Goal: Task Accomplishment & Management: Use online tool/utility

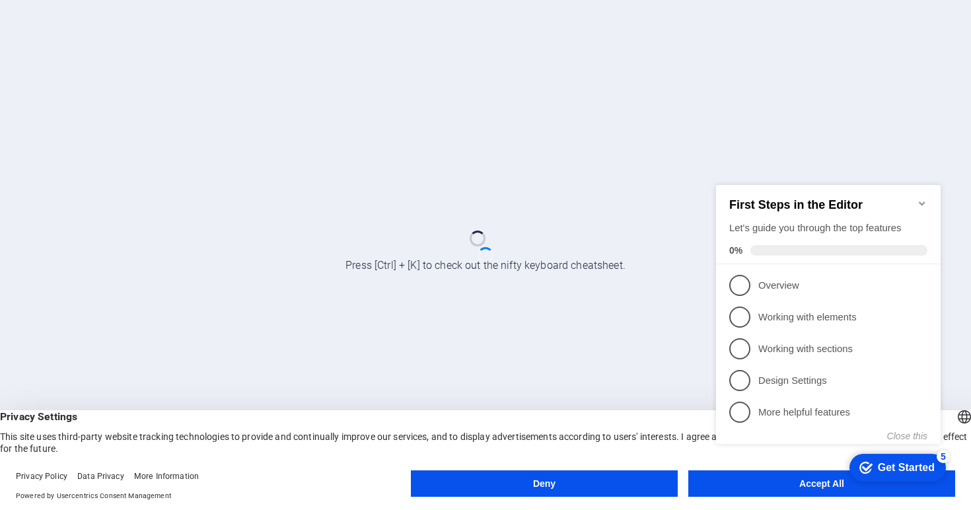
click at [669, 148] on div at bounding box center [485, 255] width 971 height 510
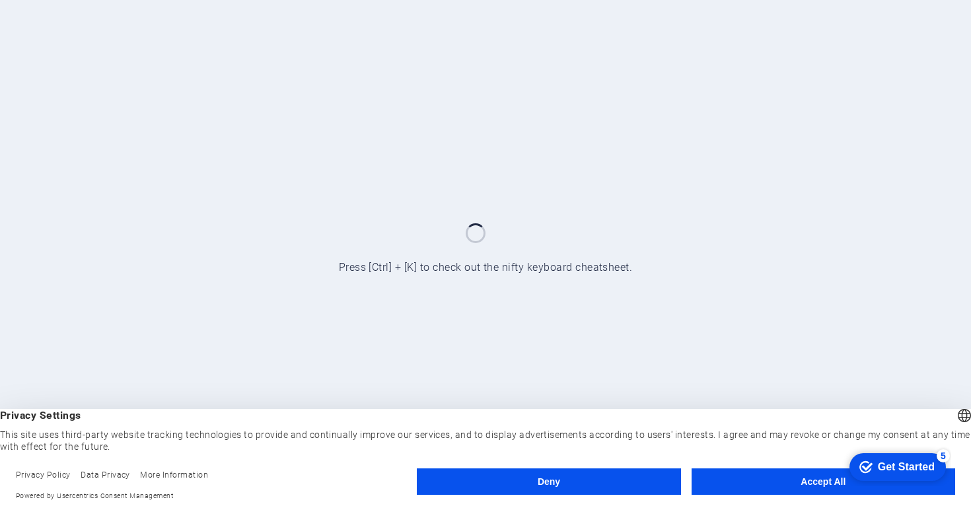
click div "checkmark Get Started 5 First Steps in the Editor Let's guide you through the t…"
click at [822, 484] on button "Accept All" at bounding box center [824, 482] width 264 height 26
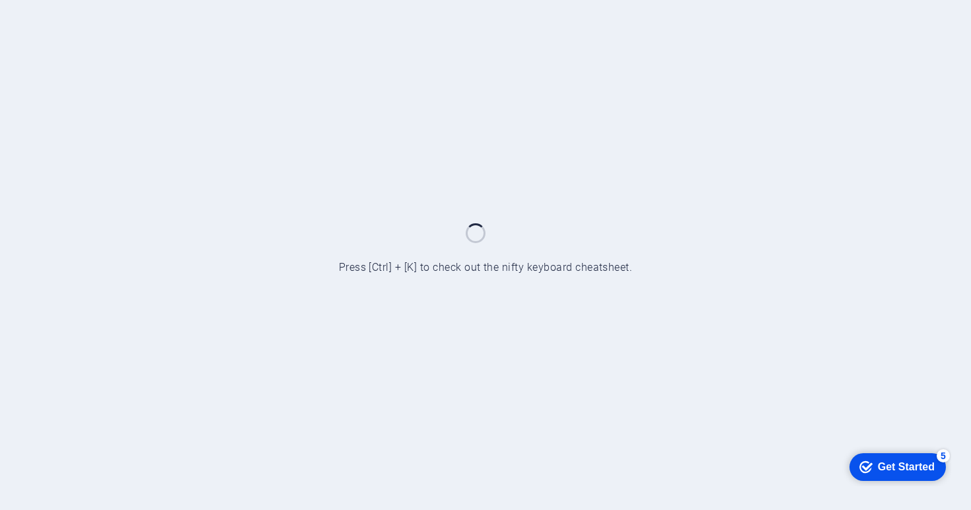
click at [930, 465] on div "Get Started" at bounding box center [906, 467] width 57 height 12
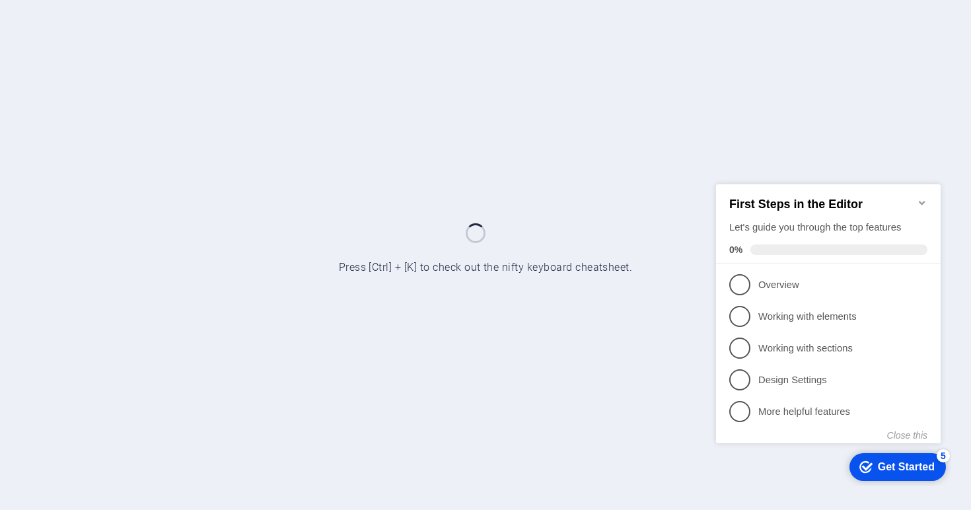
click at [771, 89] on div at bounding box center [485, 255] width 971 height 510
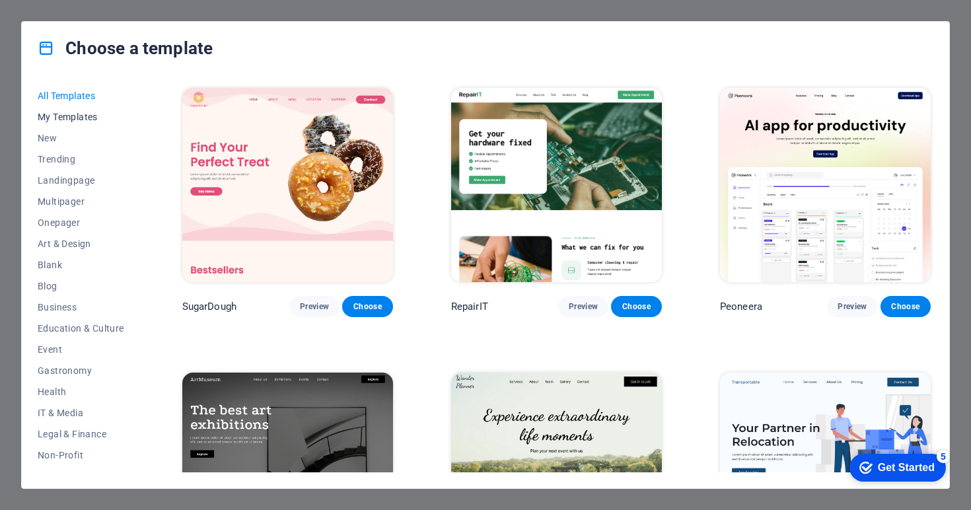
click at [100, 118] on span "My Templates" at bounding box center [81, 117] width 87 height 11
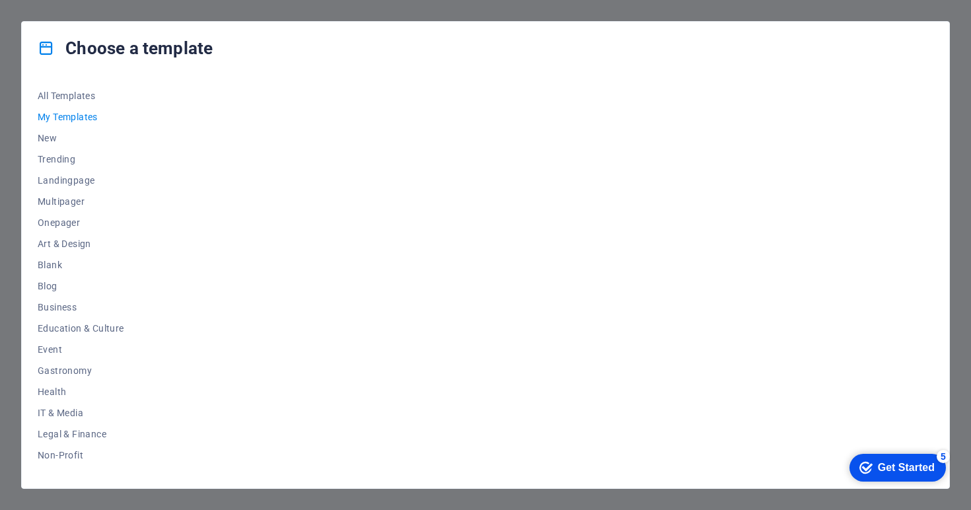
click at [100, 118] on span "My Templates" at bounding box center [81, 117] width 87 height 11
click at [895, 467] on div "Get Started" at bounding box center [906, 468] width 57 height 12
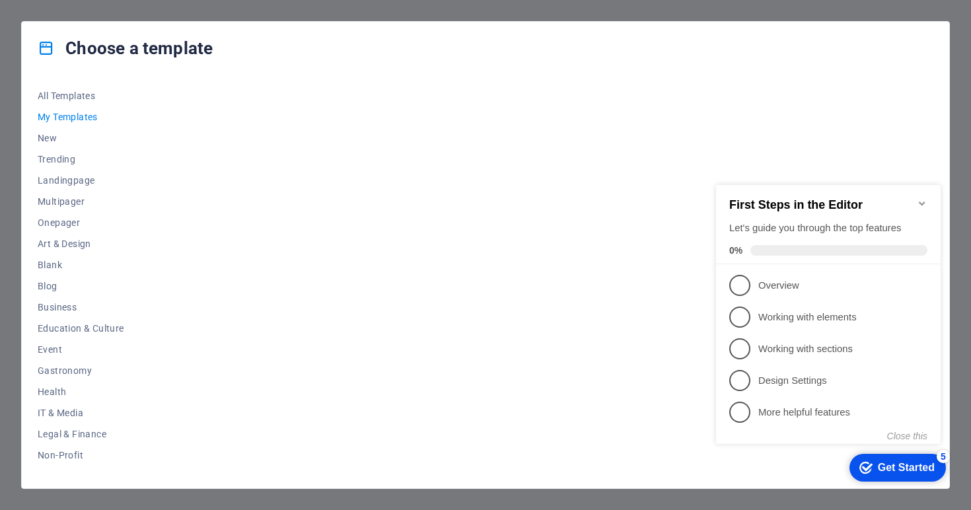
click at [876, 101] on div at bounding box center [557, 278] width 754 height 387
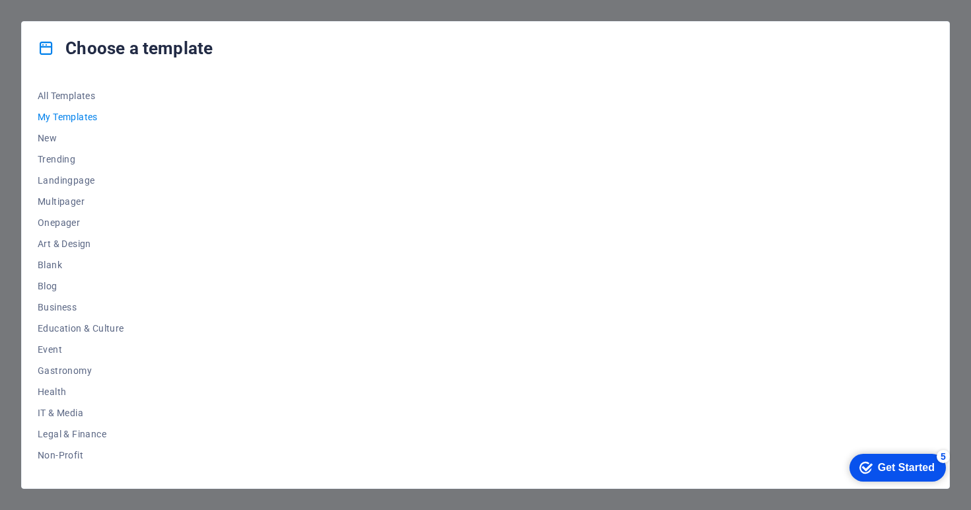
click at [54, 10] on div "Choose a template All Templates My Templates New Trending Landingpage Multipage…" at bounding box center [485, 255] width 971 height 510
